Goal: Information Seeking & Learning: Check status

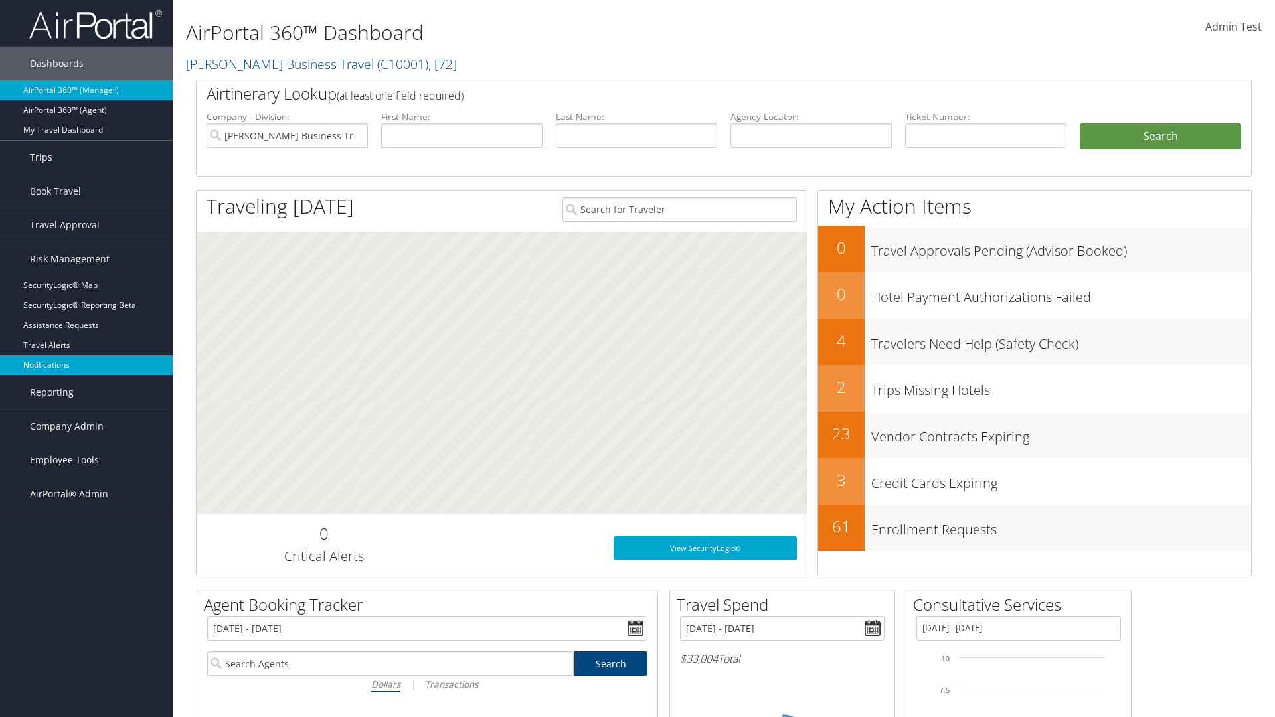
click at [86, 365] on link "Notifications" at bounding box center [86, 365] width 173 height 20
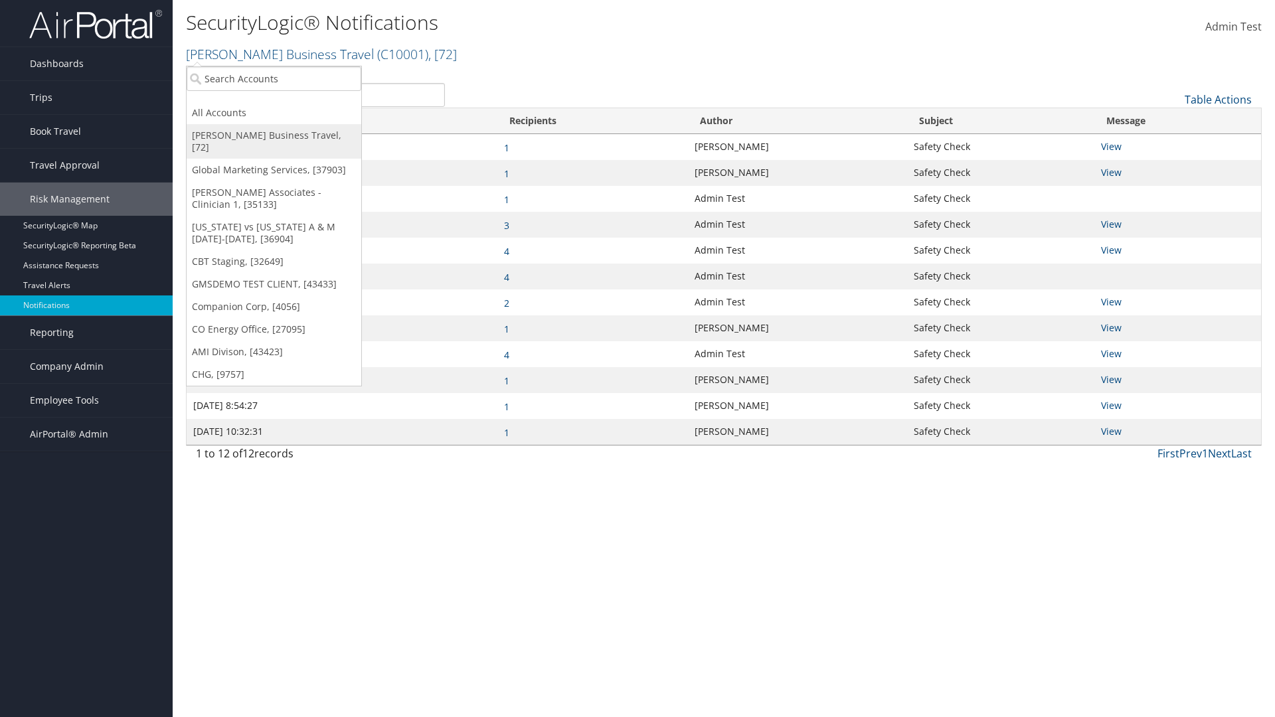
click at [274, 136] on link "[PERSON_NAME] Business Travel, [72]" at bounding box center [274, 141] width 175 height 35
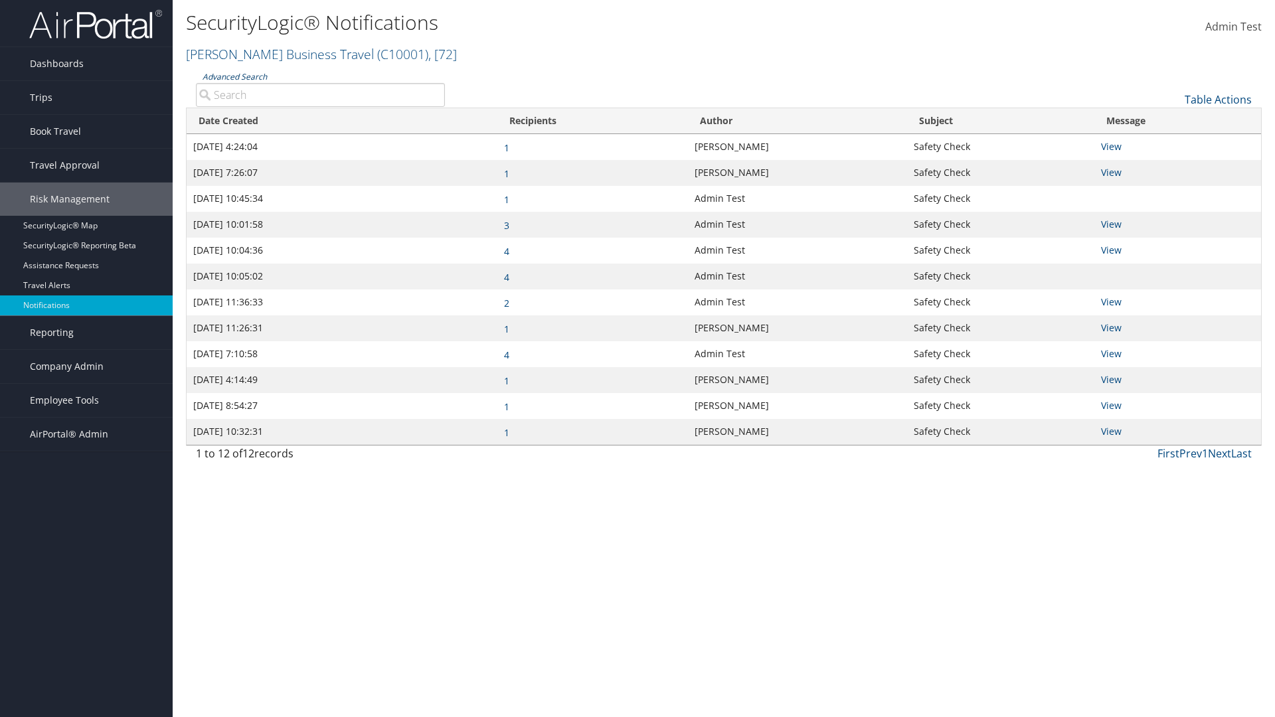
click at [234, 76] on link "Advanced Search" at bounding box center [235, 76] width 64 height 11
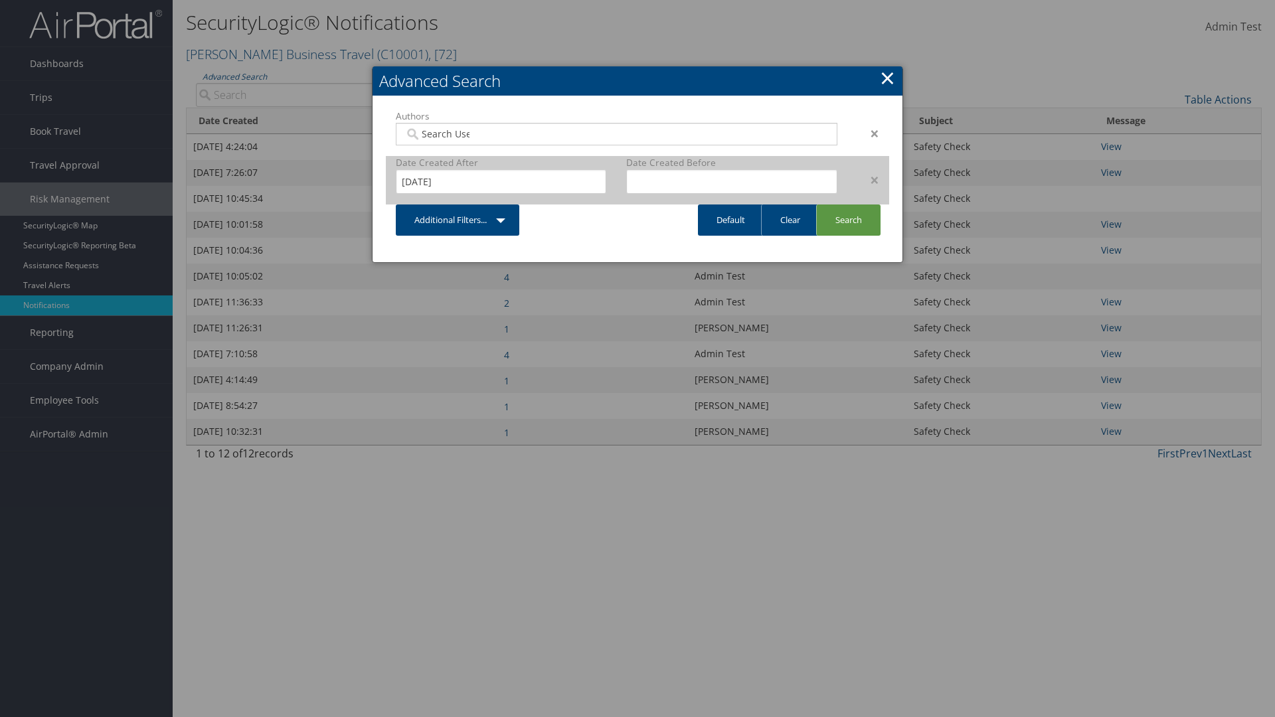
click at [868, 179] on div "×" at bounding box center [869, 180] width 42 height 16
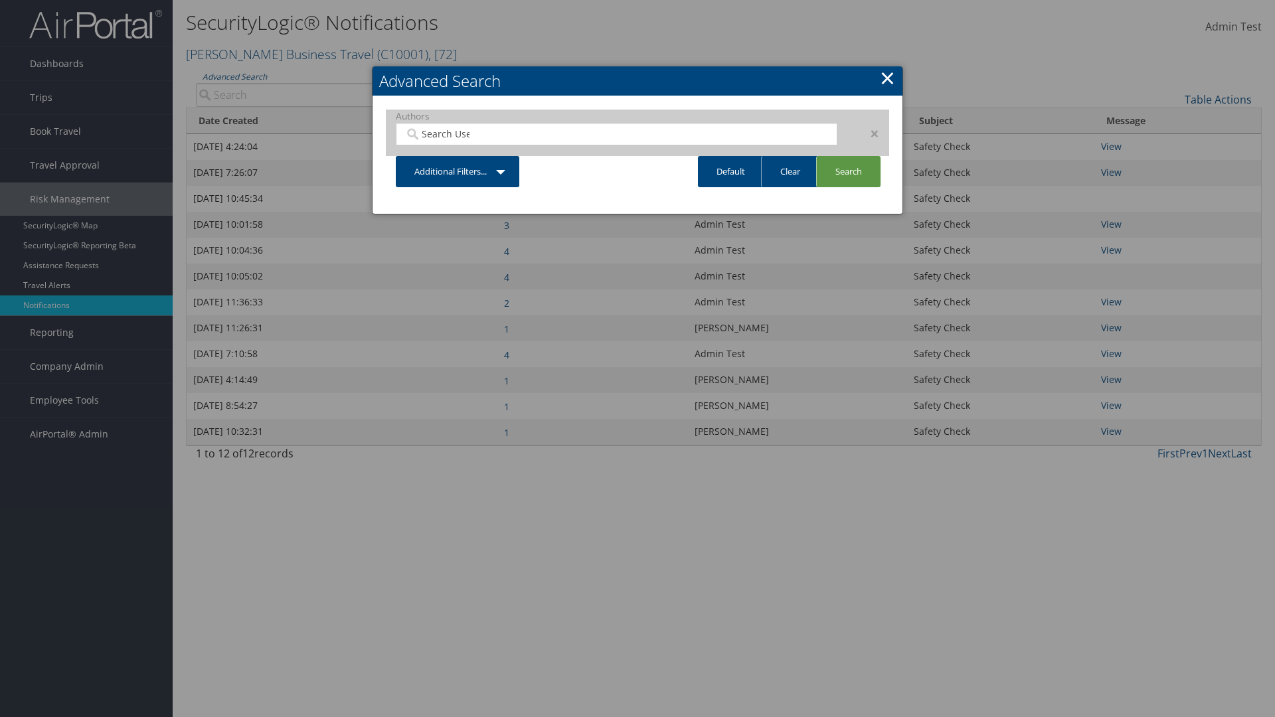
click at [868, 133] on div "×" at bounding box center [869, 134] width 42 height 16
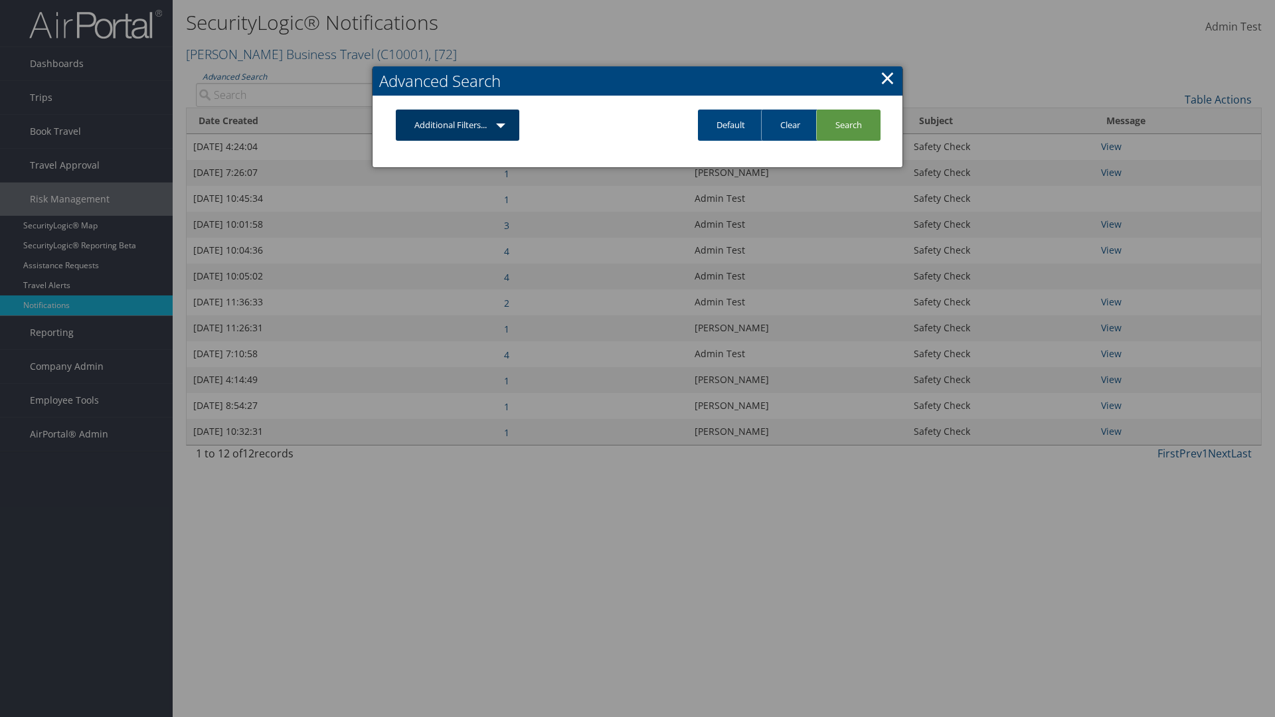
click at [458, 125] on link "Additional Filters..." at bounding box center [458, 125] width 124 height 31
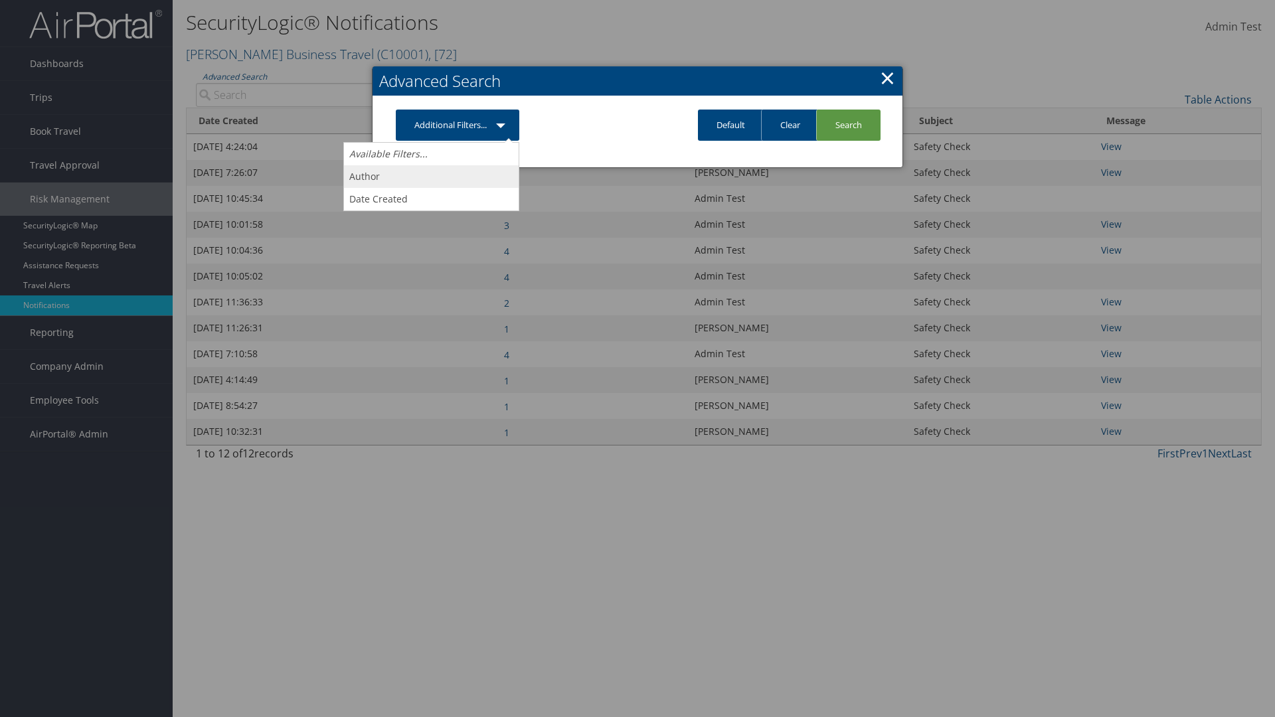
click at [431, 176] on link "Author" at bounding box center [431, 176] width 175 height 23
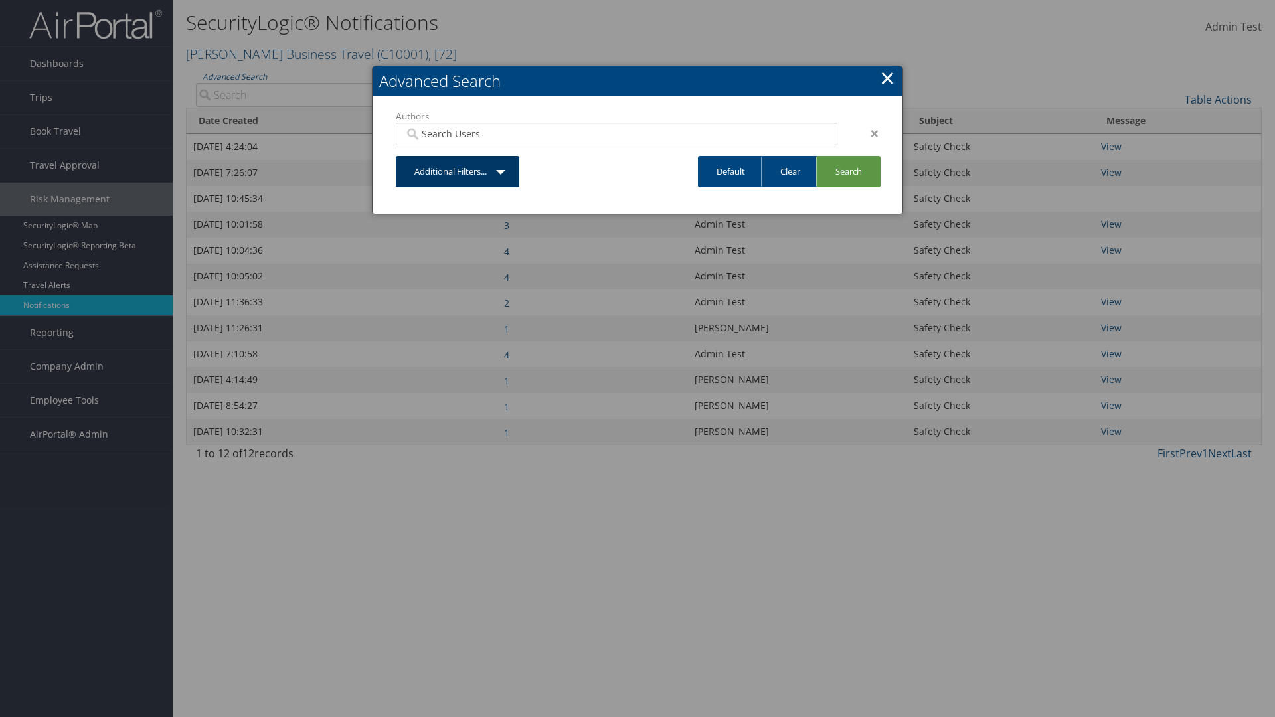
click at [458, 171] on link "Additional Filters..." at bounding box center [458, 171] width 124 height 31
click at [431, 223] on link "Date Created" at bounding box center [431, 223] width 175 height 23
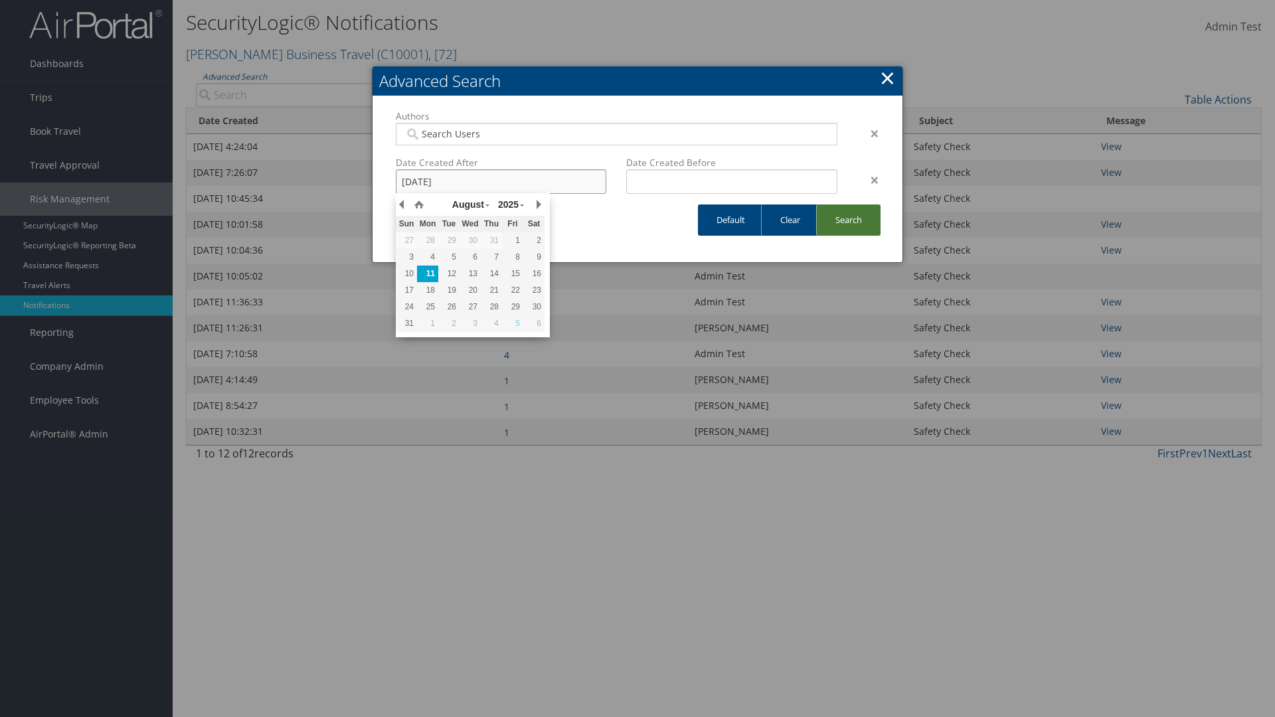
type input "8/11/2025"
click at [848, 220] on link "Search" at bounding box center [848, 220] width 64 height 31
